Goal: Transaction & Acquisition: Book appointment/travel/reservation

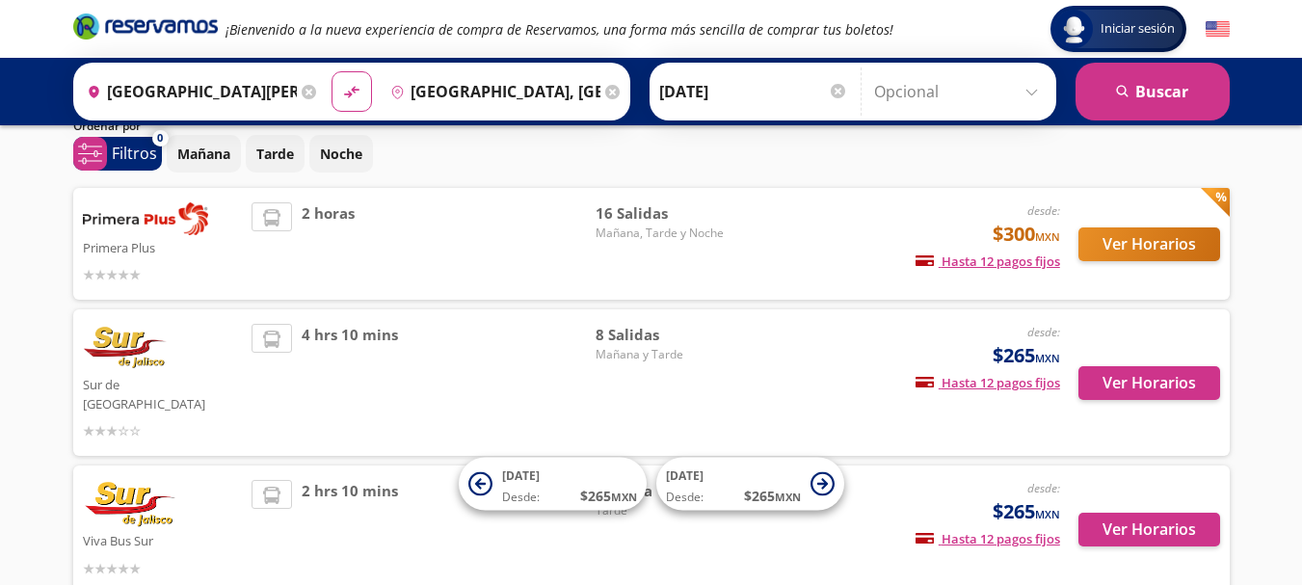
scroll to position [65, 0]
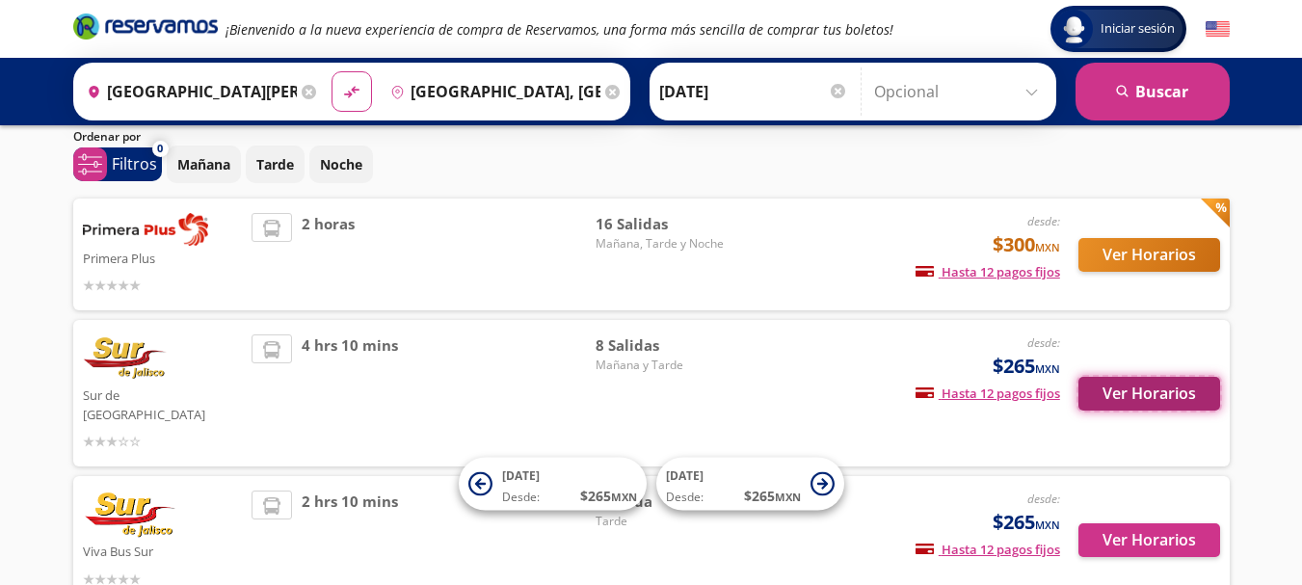
click at [1147, 385] on button "Ver Horarios" at bounding box center [1150, 394] width 142 height 34
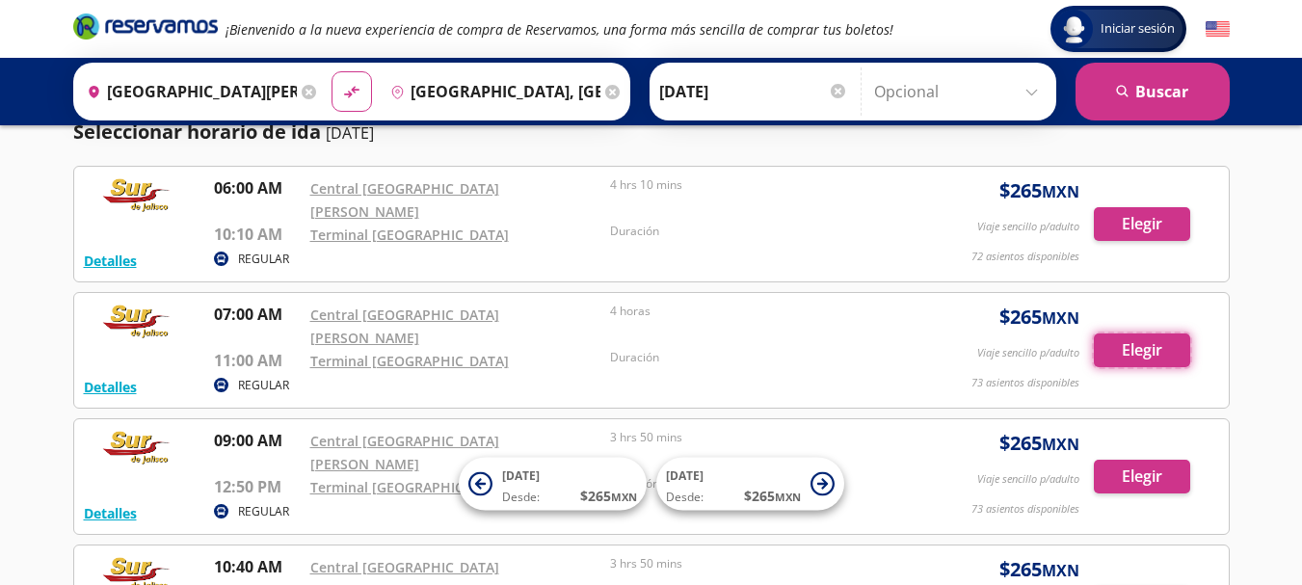
click at [1147, 367] on button "Elegir" at bounding box center [1142, 351] width 96 height 34
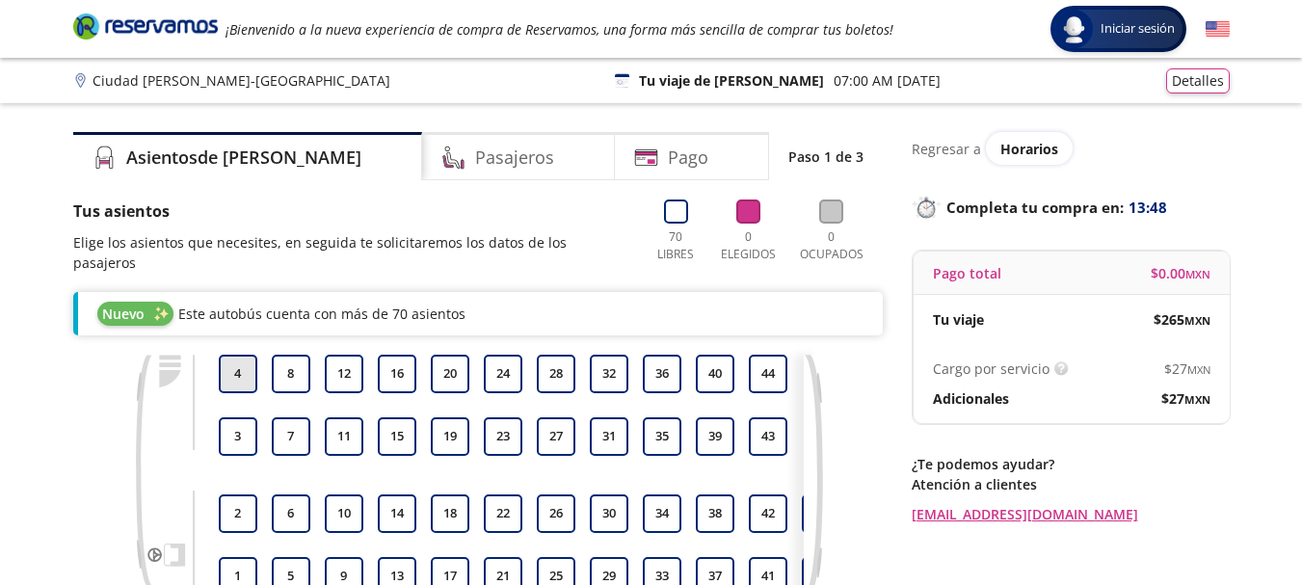
click at [239, 355] on button "4" at bounding box center [238, 374] width 39 height 39
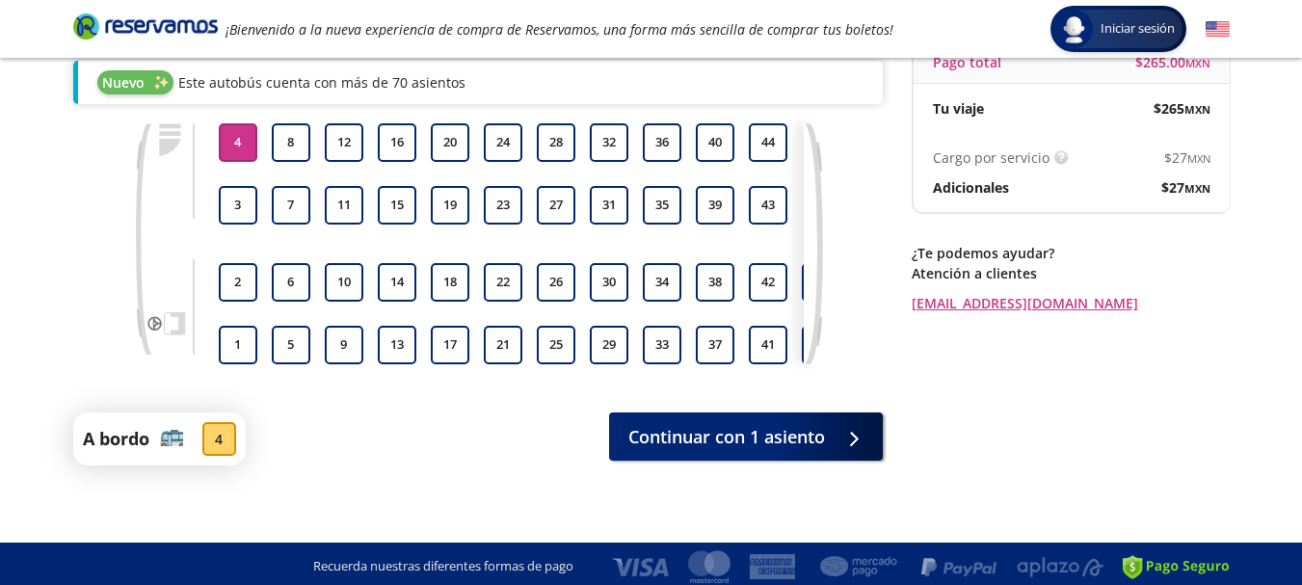
scroll to position [231, 0]
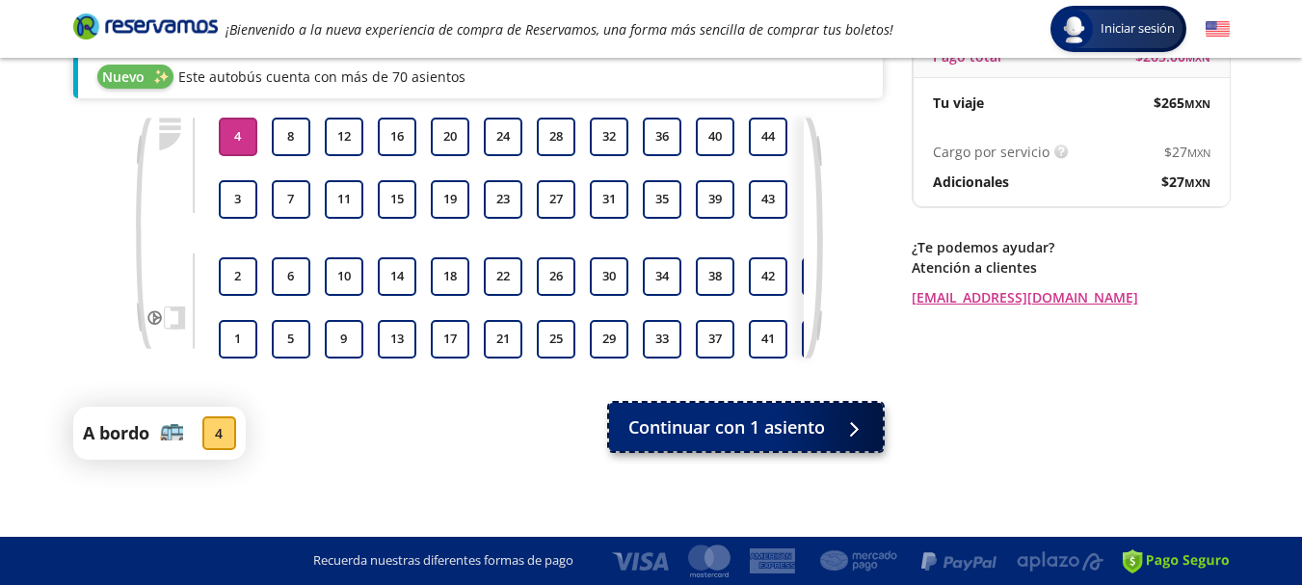
click at [761, 442] on button "Continuar con 1 asiento" at bounding box center [746, 427] width 274 height 48
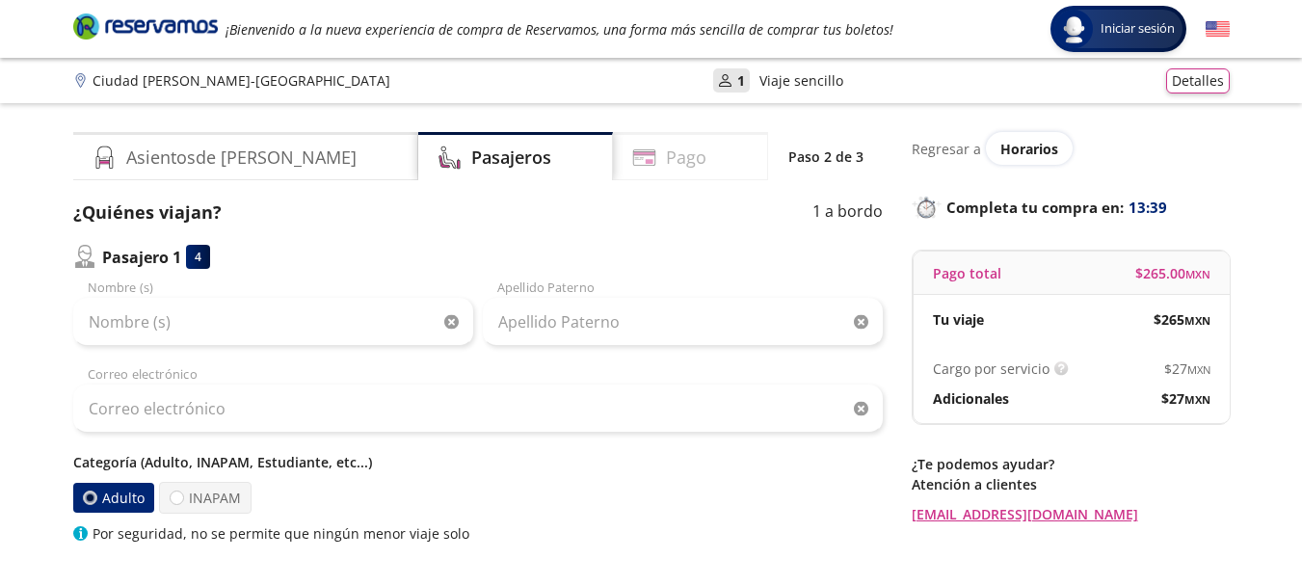
click at [666, 170] on h4 "Pago" at bounding box center [686, 158] width 40 height 26
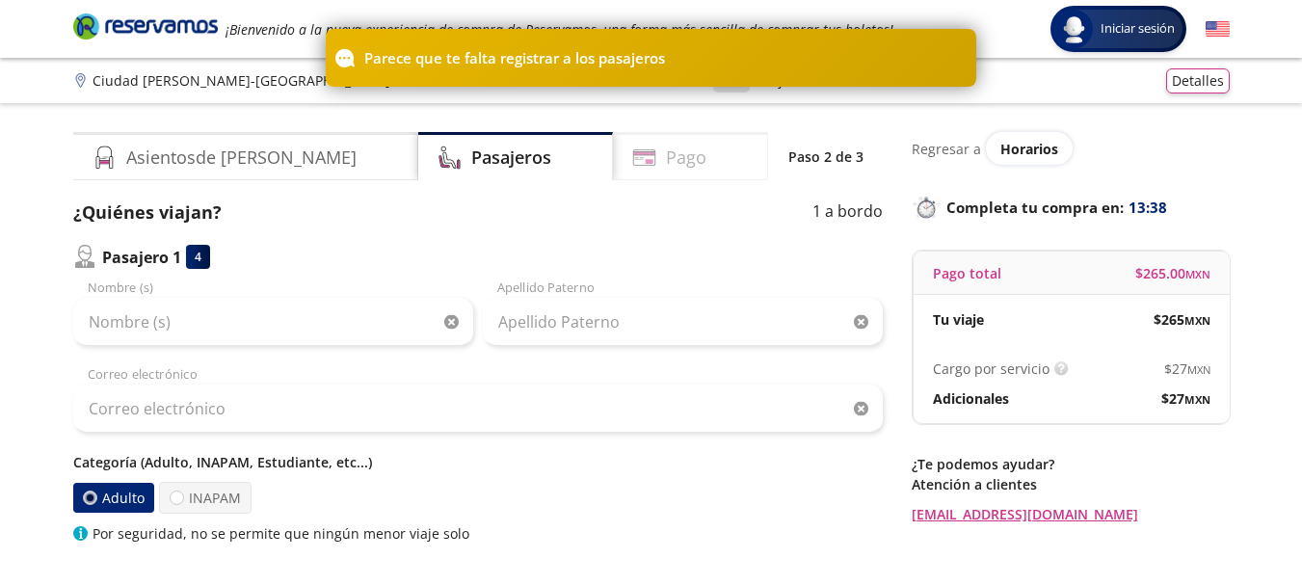
click at [688, 152] on div "Pago" at bounding box center [690, 156] width 155 height 48
click at [174, 154] on h4 "Asientos de [PERSON_NAME]" at bounding box center [241, 158] width 230 height 26
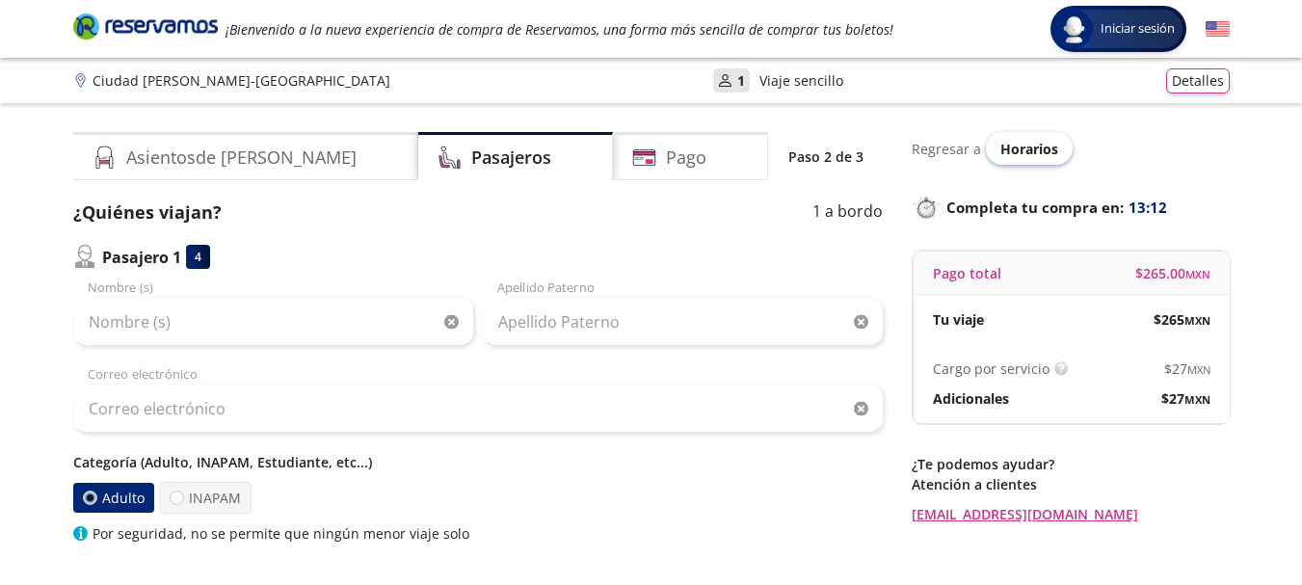
click at [1007, 137] on div "Horarios" at bounding box center [1029, 148] width 87 height 33
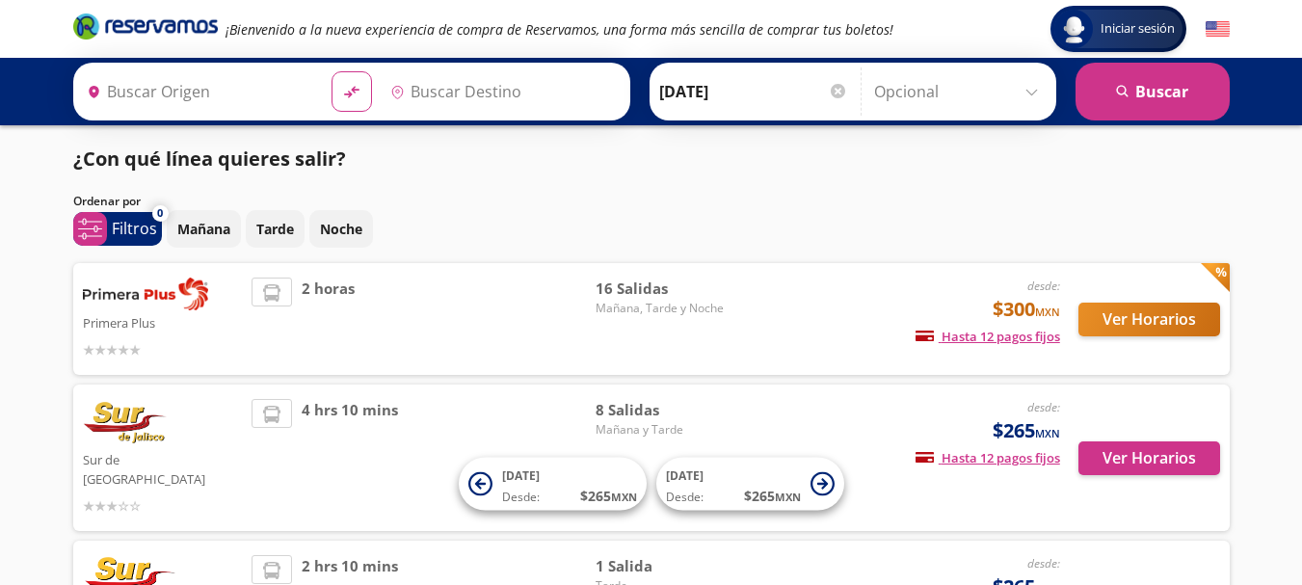
type input "[GEOGRAPHIC_DATA][PERSON_NAME], [GEOGRAPHIC_DATA]"
type input "[GEOGRAPHIC_DATA], [GEOGRAPHIC_DATA]"
click at [212, 214] on button "Mañana" at bounding box center [204, 229] width 74 height 38
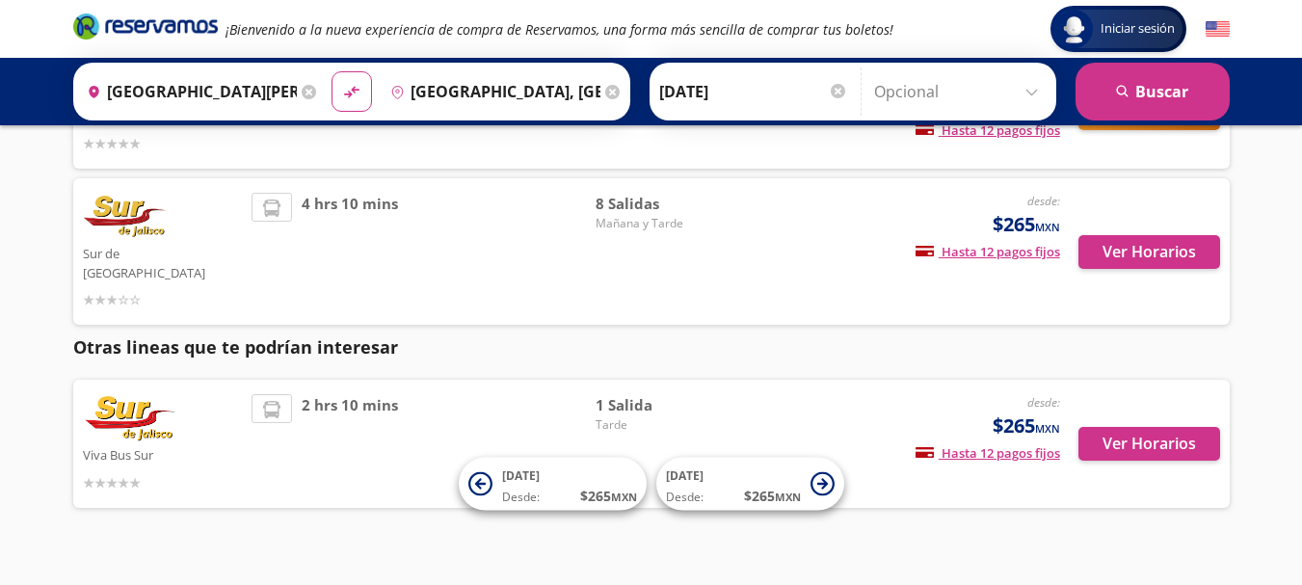
scroll to position [107, 0]
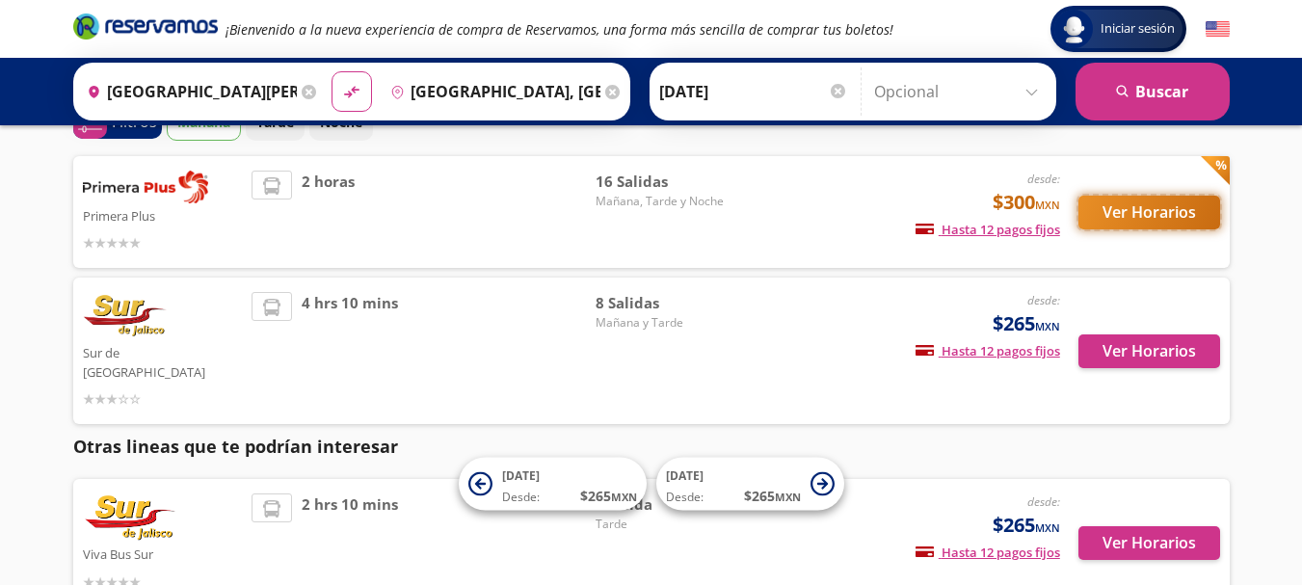
click at [1160, 208] on button "Ver Horarios" at bounding box center [1150, 213] width 142 height 34
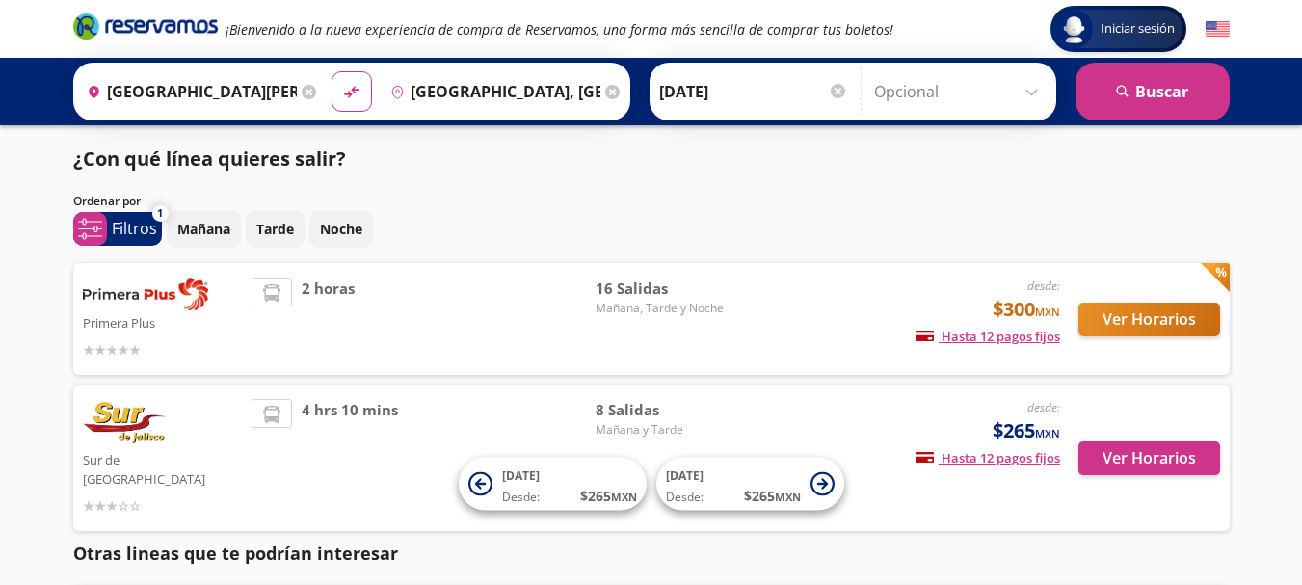
scroll to position [107, 0]
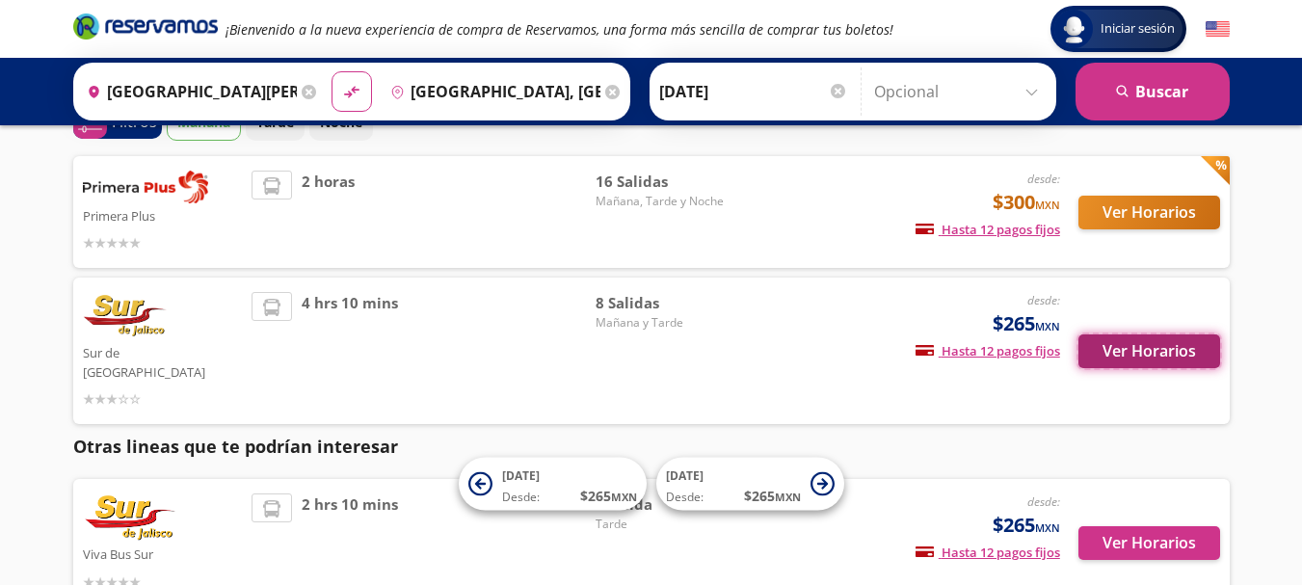
click at [1166, 353] on button "Ver Horarios" at bounding box center [1150, 352] width 142 height 34
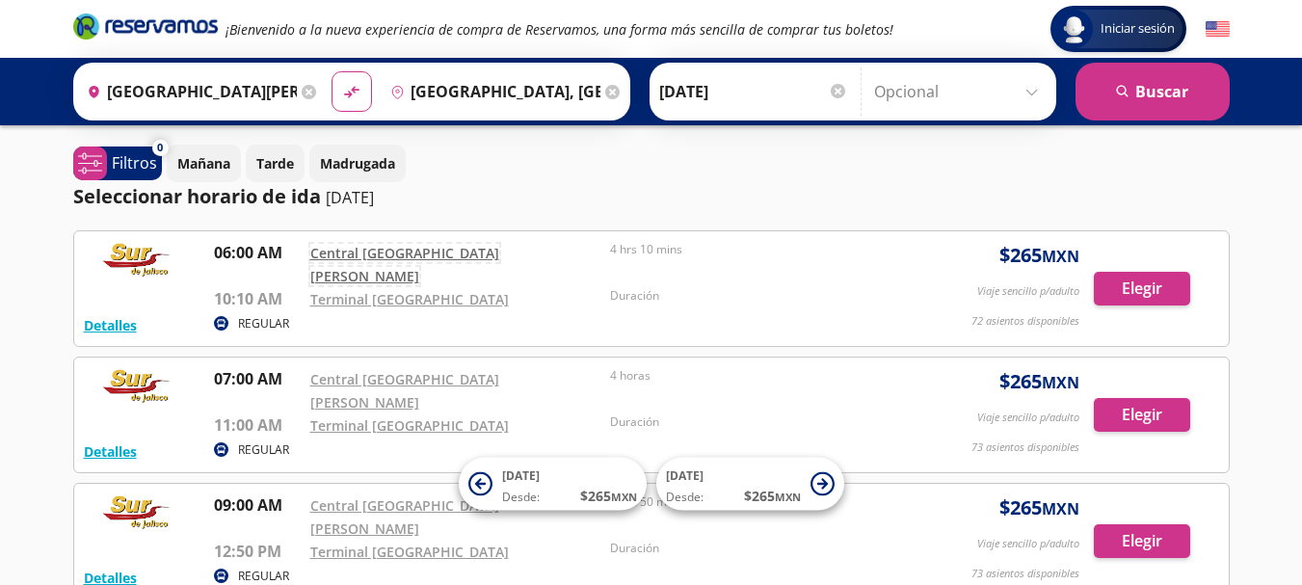
click at [435, 253] on link "Central [GEOGRAPHIC_DATA][PERSON_NAME]" at bounding box center [404, 264] width 189 height 41
